Goal: Navigation & Orientation: Find specific page/section

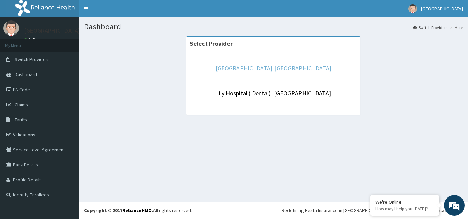
click at [268, 69] on link "[GEOGRAPHIC_DATA]-[GEOGRAPHIC_DATA]" at bounding box center [273, 68] width 116 height 8
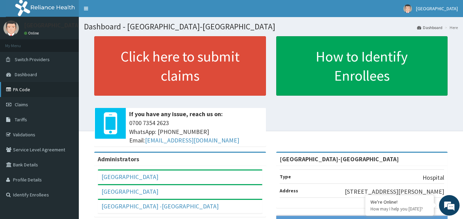
click at [41, 88] on link "PA Code" at bounding box center [39, 89] width 79 height 15
